Goal: Task Accomplishment & Management: Manage account settings

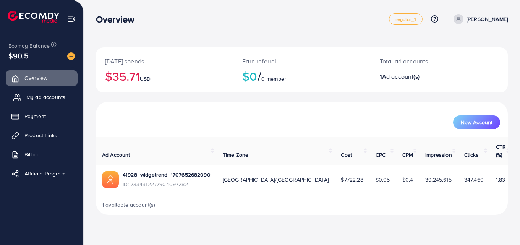
click at [18, 97] on icon at bounding box center [18, 96] width 1 height 2
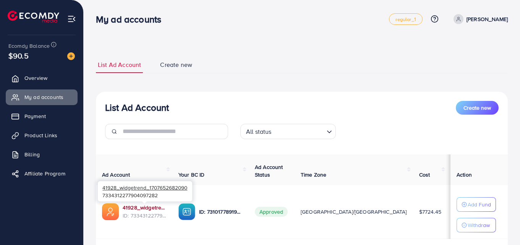
click at [141, 206] on link "41928_widgetrend_1707652682090" at bounding box center [145, 208] width 44 height 8
